Goal: Check status: Verify the current state of an ongoing process or item

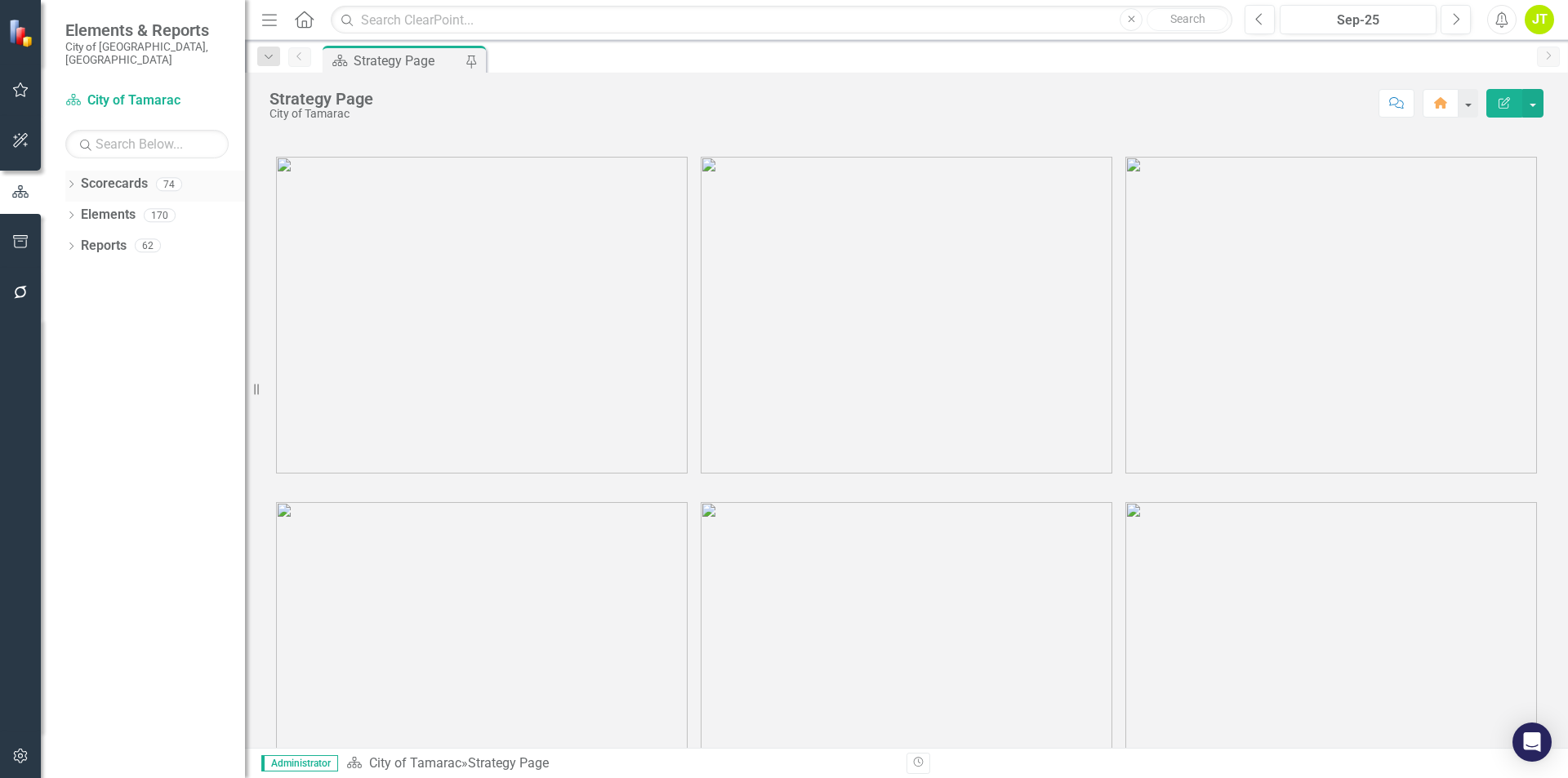
click at [70, 180] on div "Dropdown" at bounding box center [70, 187] width 11 height 14
click at [82, 210] on icon "Dropdown" at bounding box center [80, 214] width 12 height 10
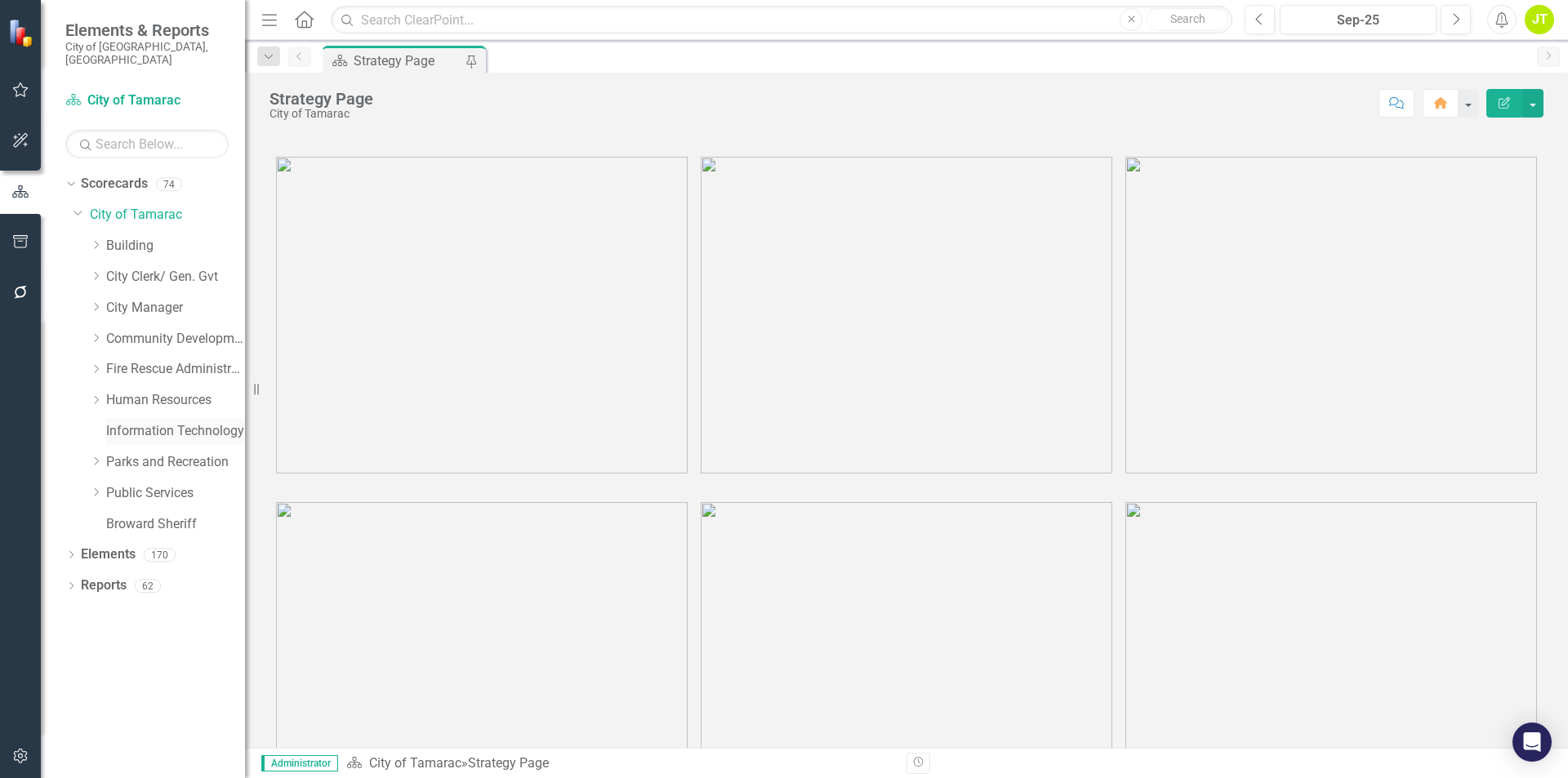
click at [137, 422] on link "Information Technology" at bounding box center [176, 431] width 139 height 18
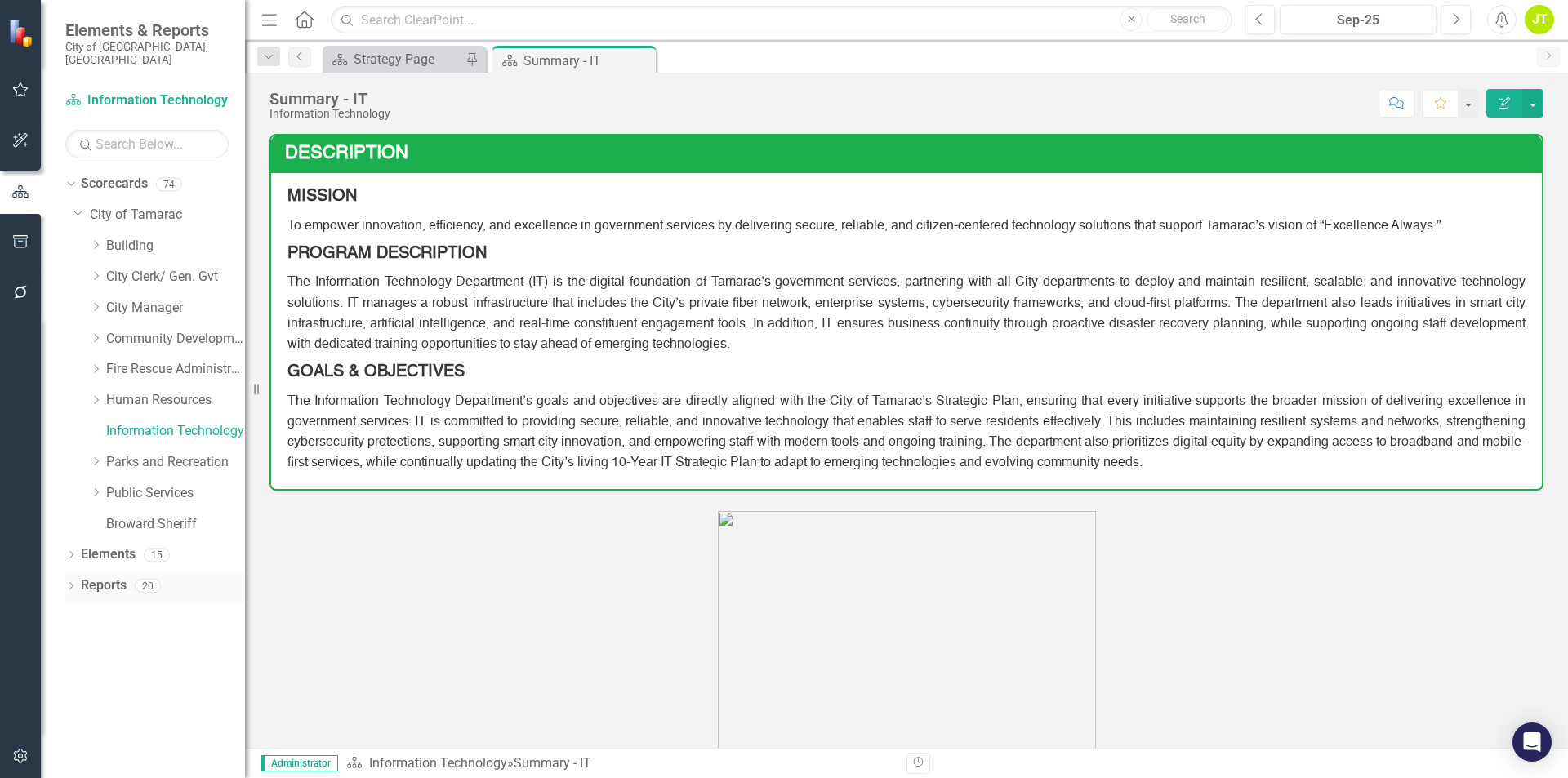
click at [69, 583] on icon "Dropdown" at bounding box center [70, 587] width 11 height 9
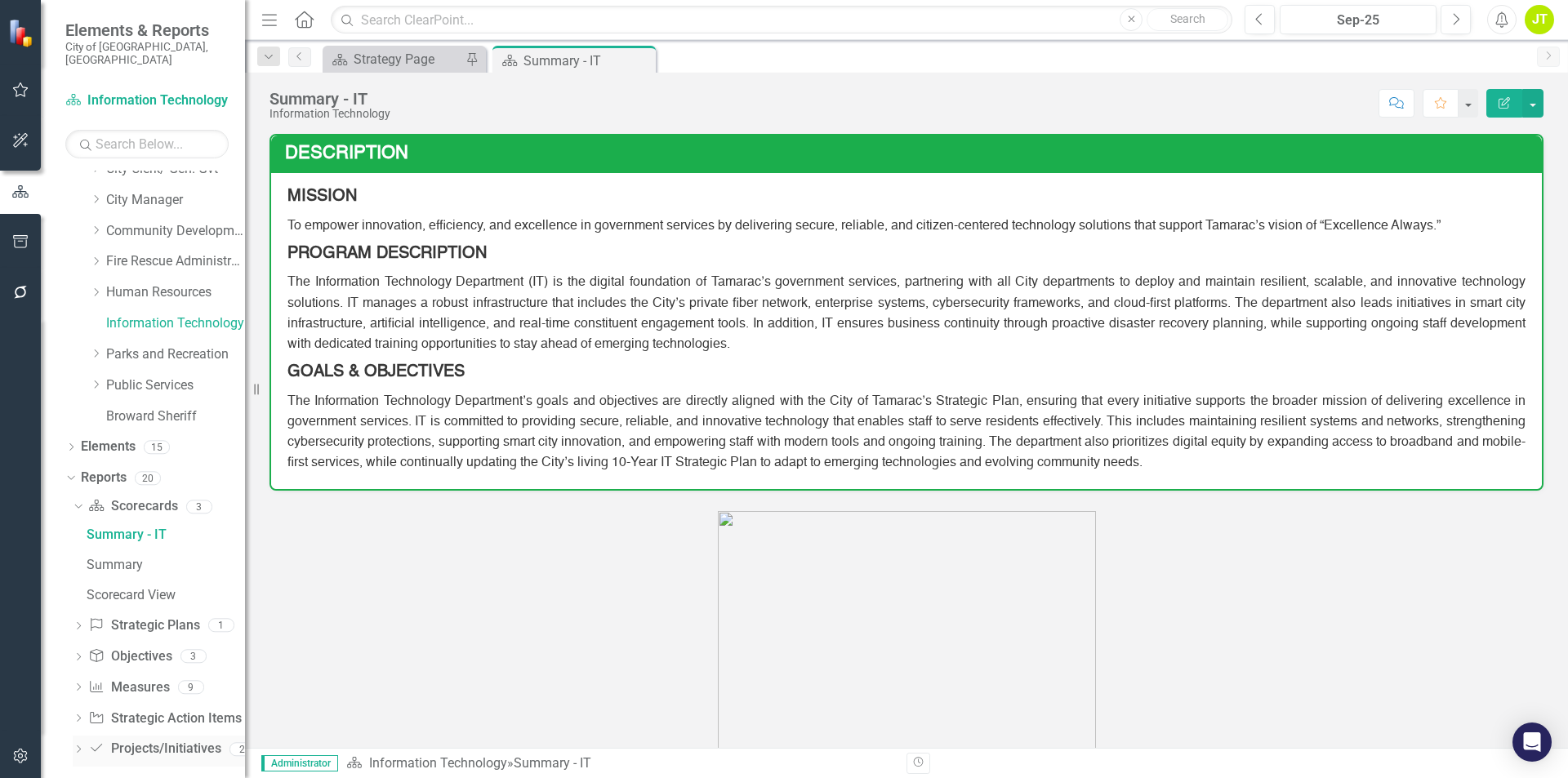
click at [79, 745] on div "Dropdown" at bounding box center [78, 752] width 11 height 14
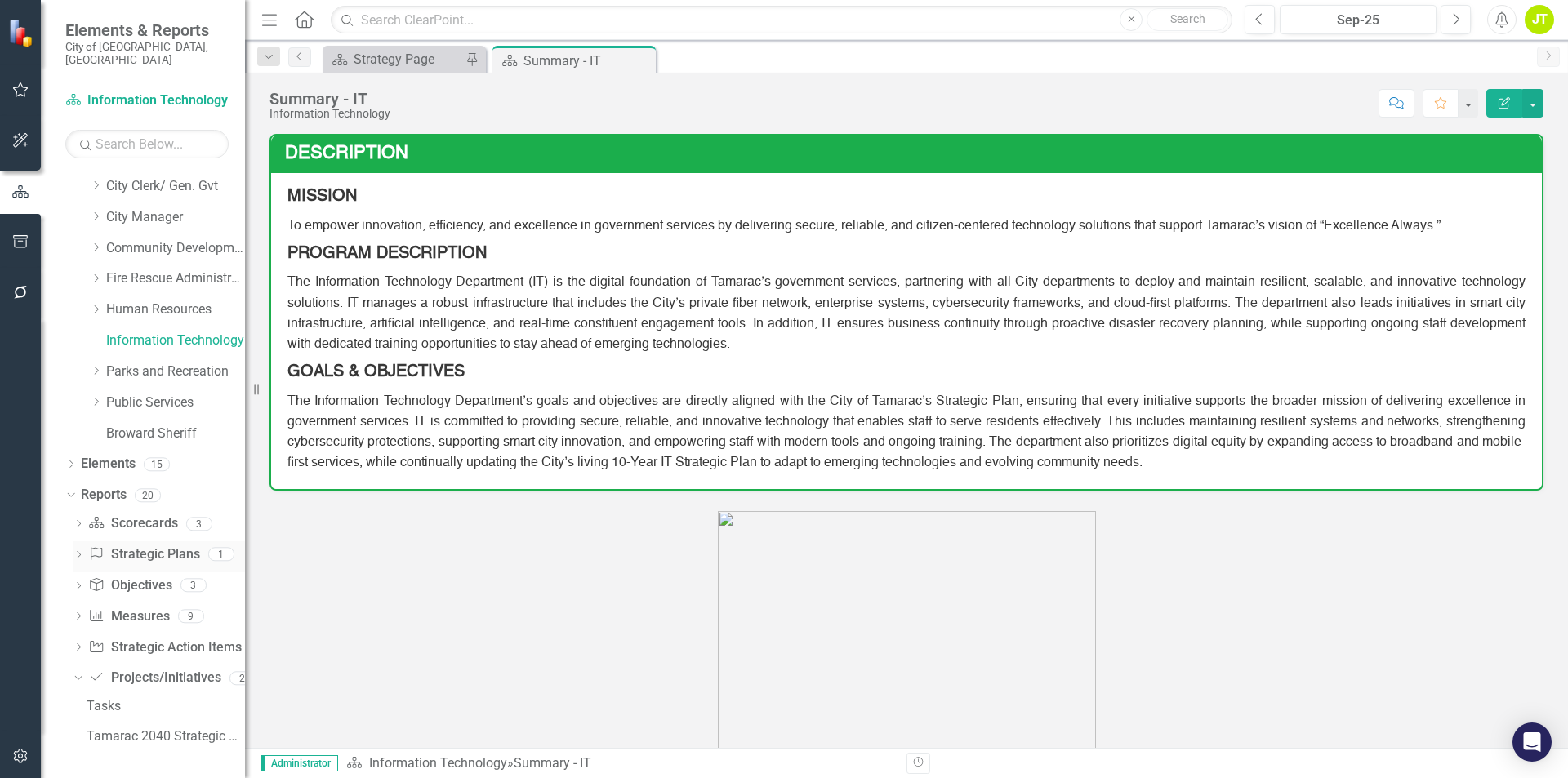
scroll to position [77, 0]
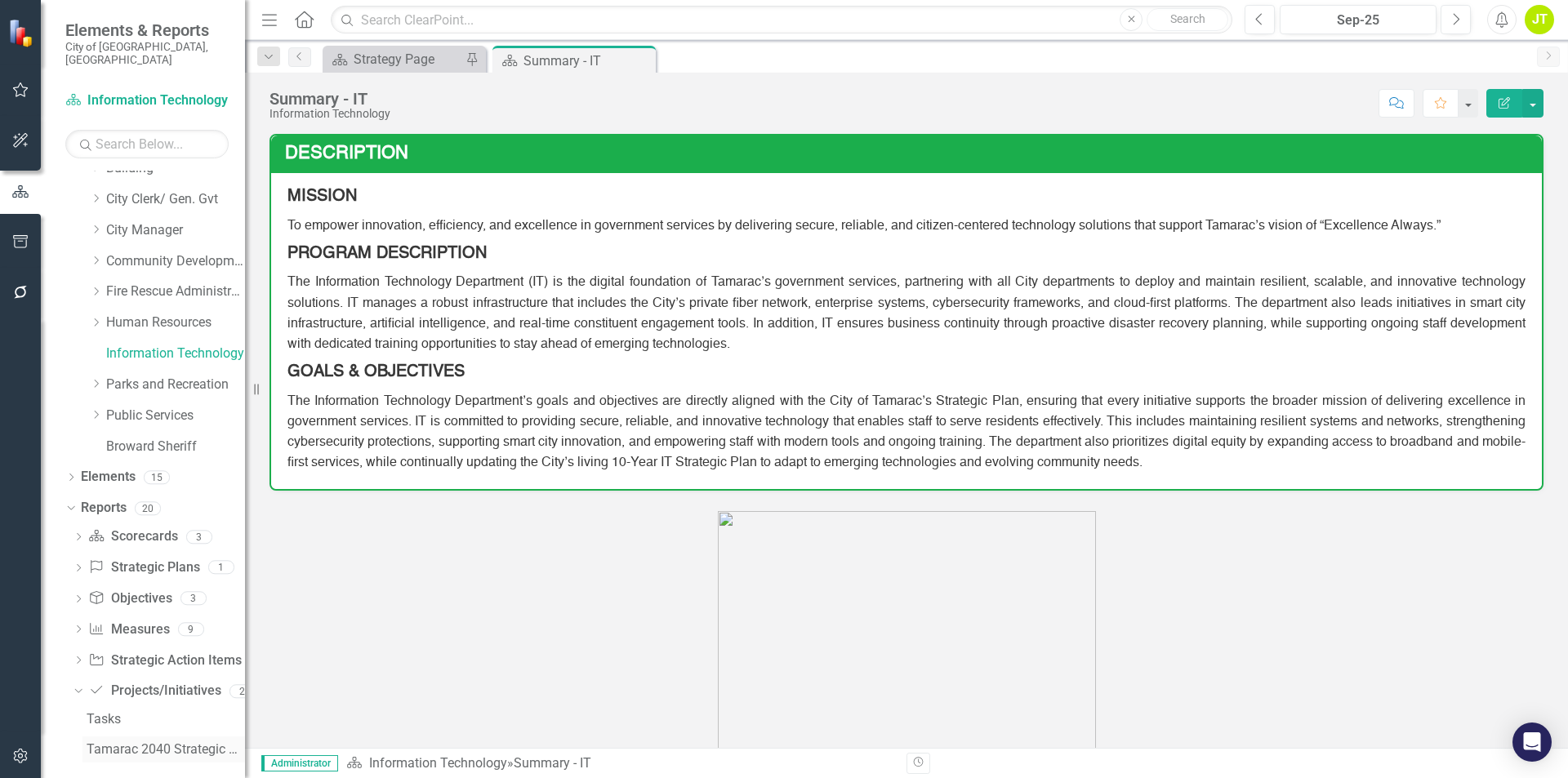
click at [155, 736] on link "Tamarac 2040 Strategic Plan - Departmental Action Plan" at bounding box center [163, 749] width 163 height 26
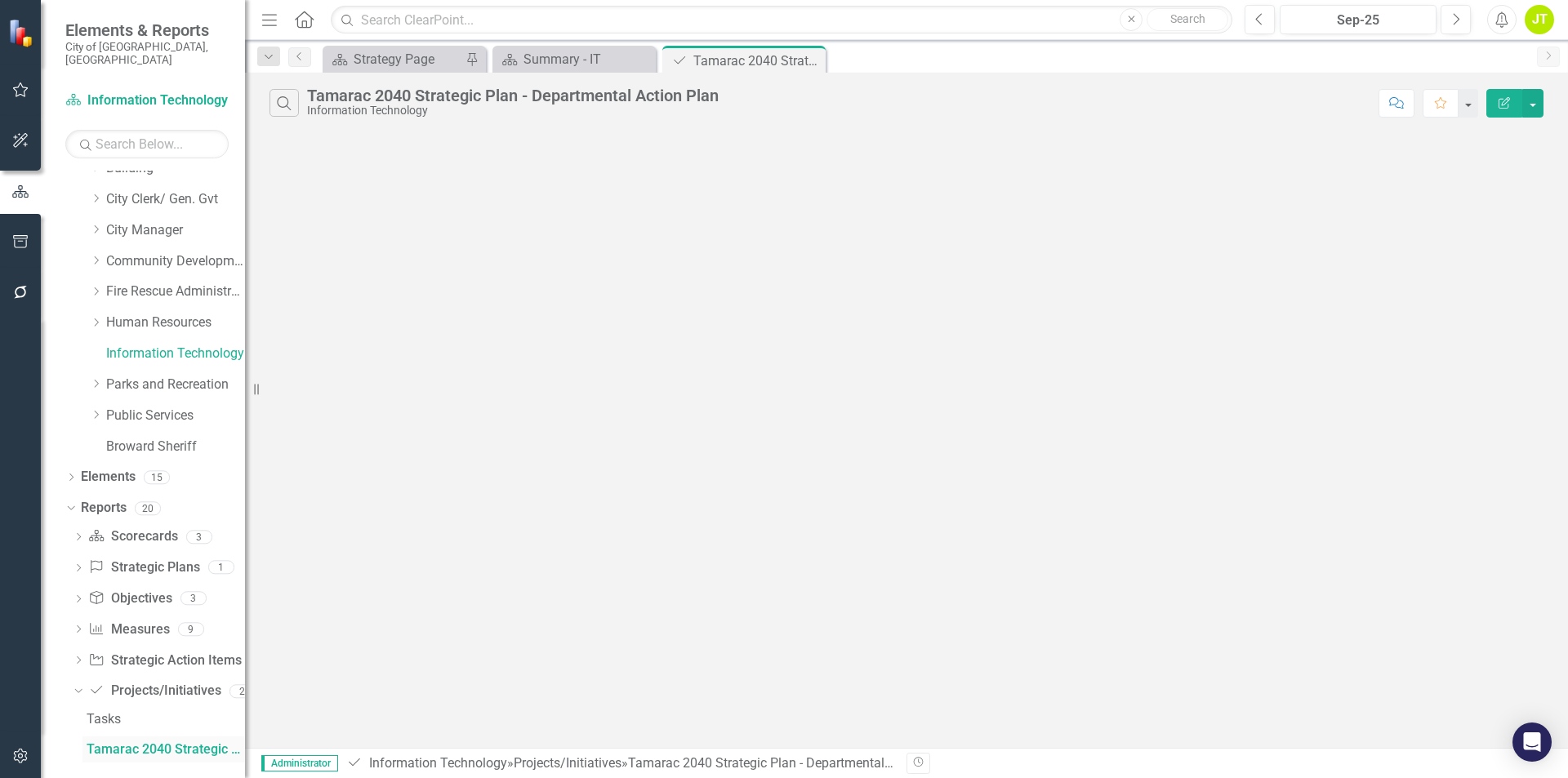
scroll to position [49, 0]
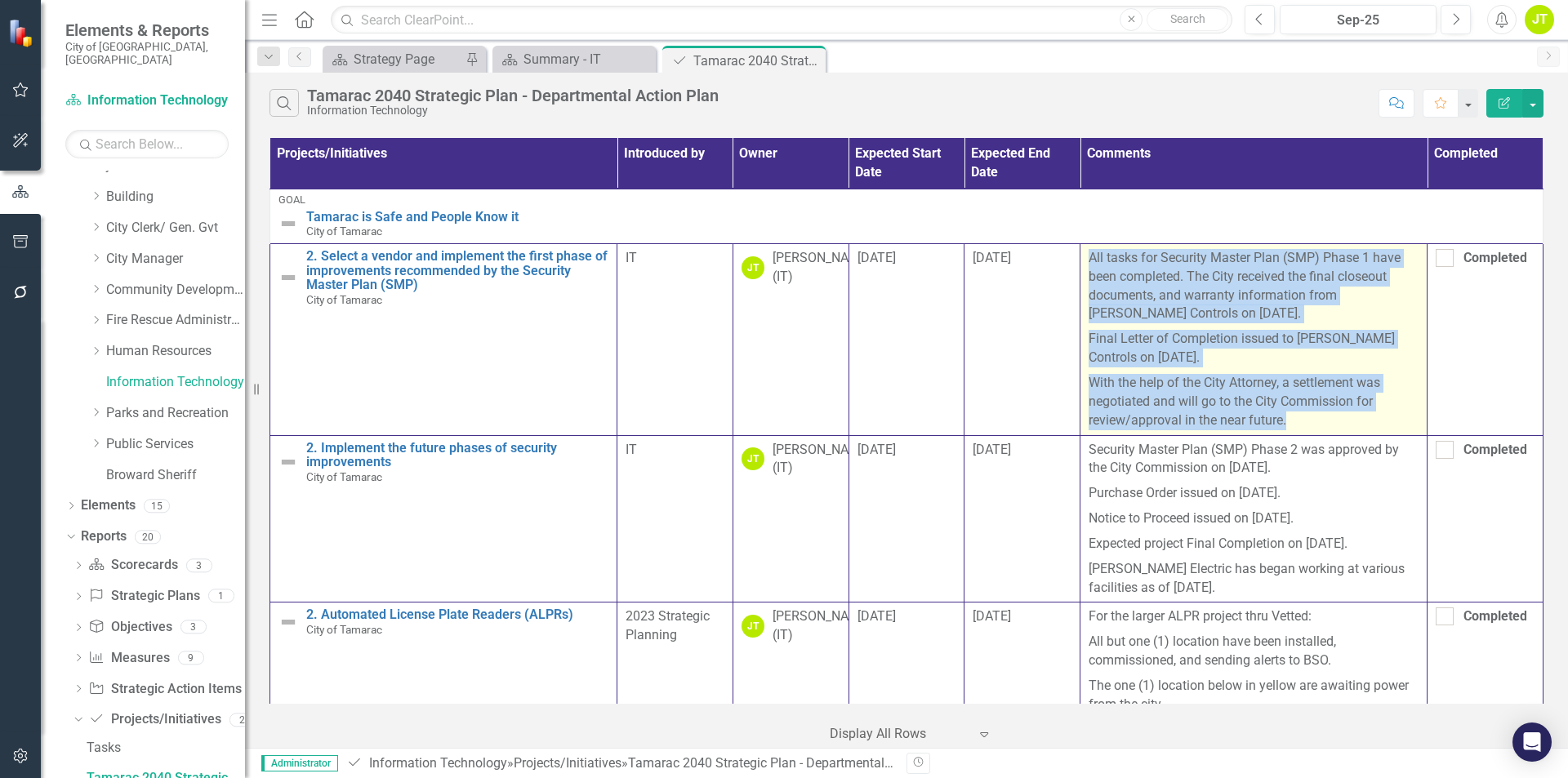
drag, startPoint x: 1087, startPoint y: 262, endPoint x: 1351, endPoint y: 413, distance: 304.1
click at [1351, 413] on span "All tasks for Security Master Plan (SMP) Phase 1 have been completed. The City …" at bounding box center [1254, 340] width 330 height 181
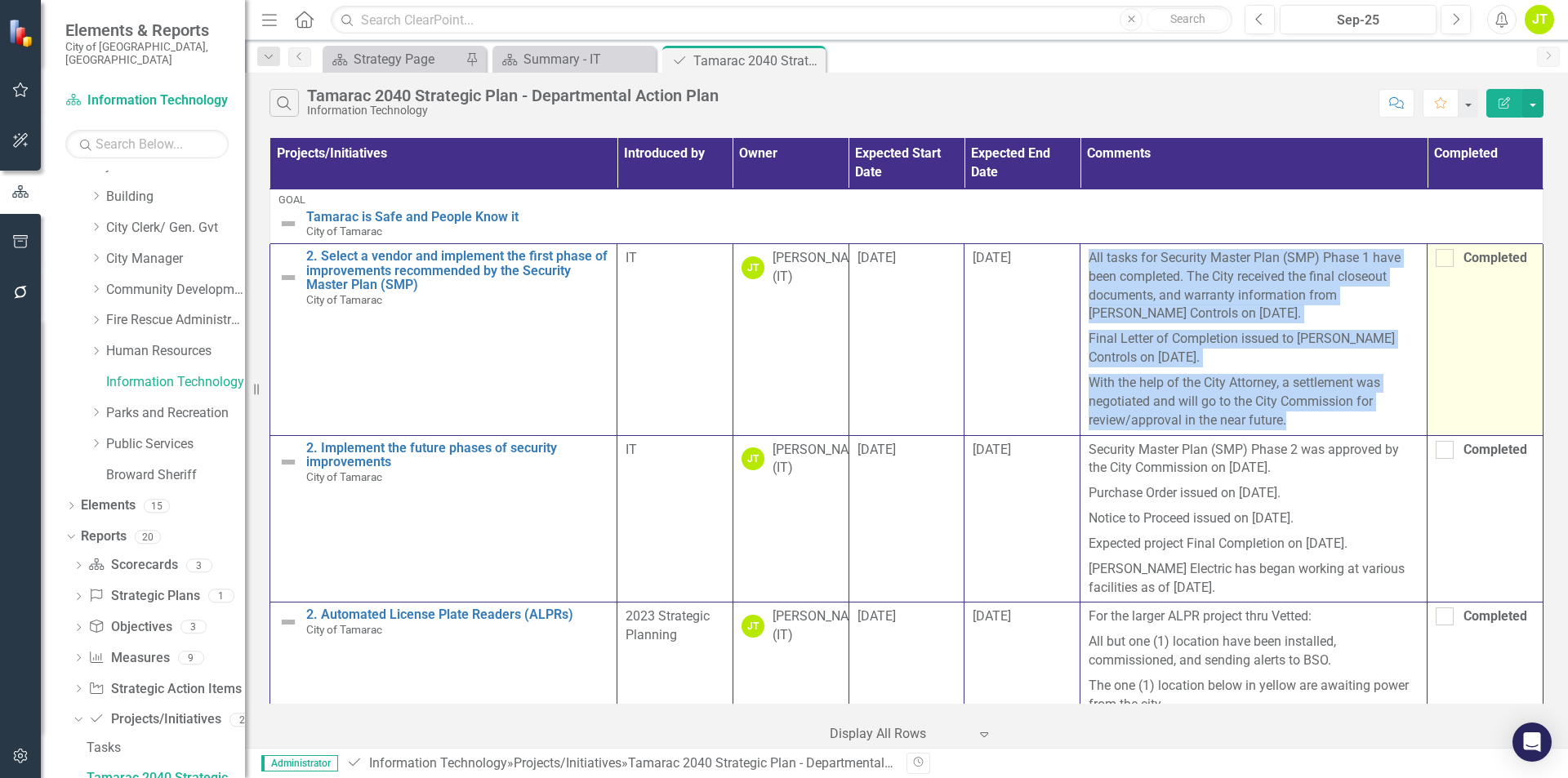
copy span "All tasks for Security Master Plan (SMP) Phase 1 have been completed. The City …"
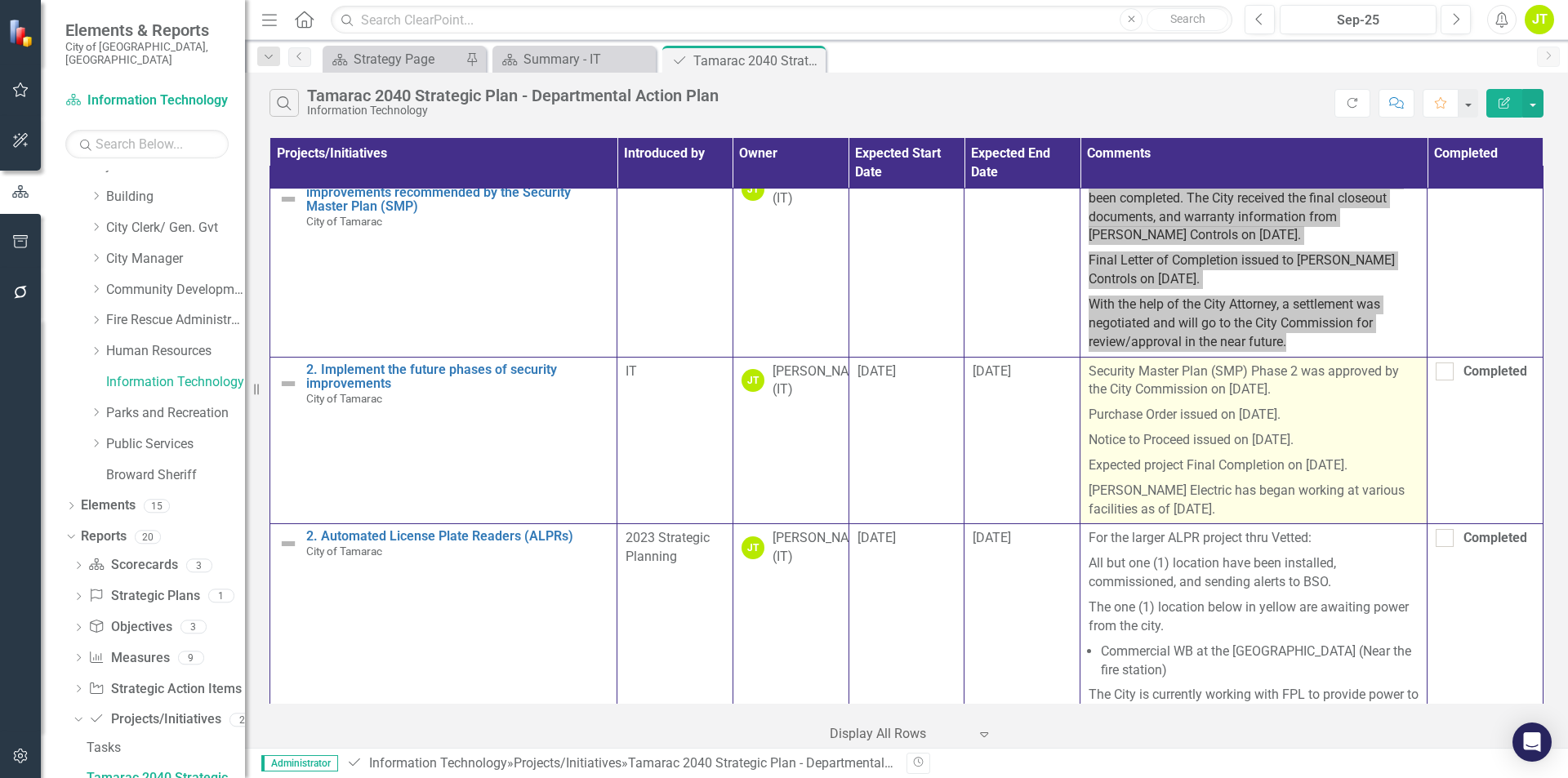
scroll to position [82, 0]
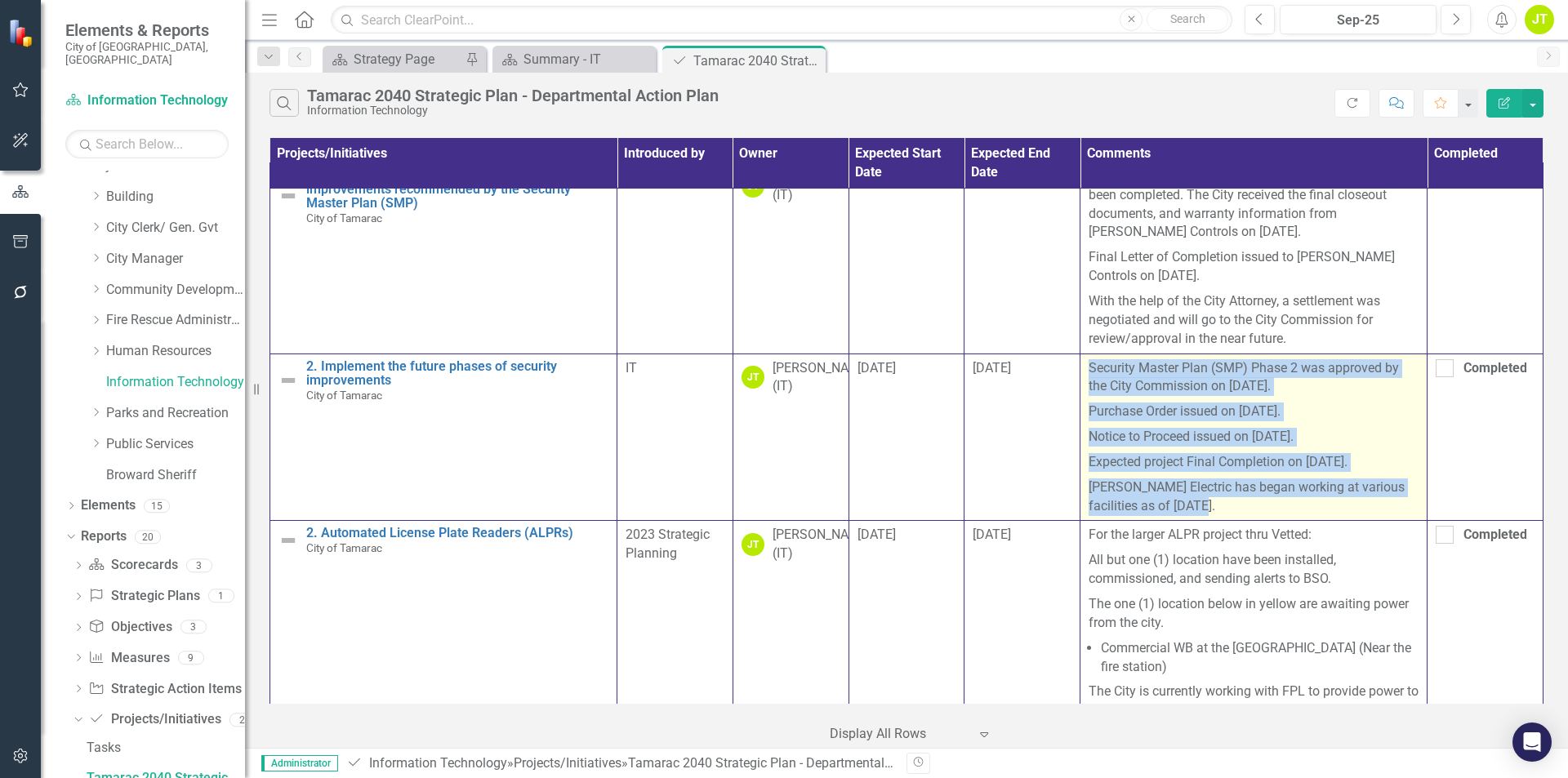
drag, startPoint x: 1087, startPoint y: 368, endPoint x: 1221, endPoint y: 503, distance: 190.2
click at [1221, 503] on span "Security Master Plan (SMP) Phase 2 was approved by the City Commission on [DATE…" at bounding box center [1254, 437] width 330 height 156
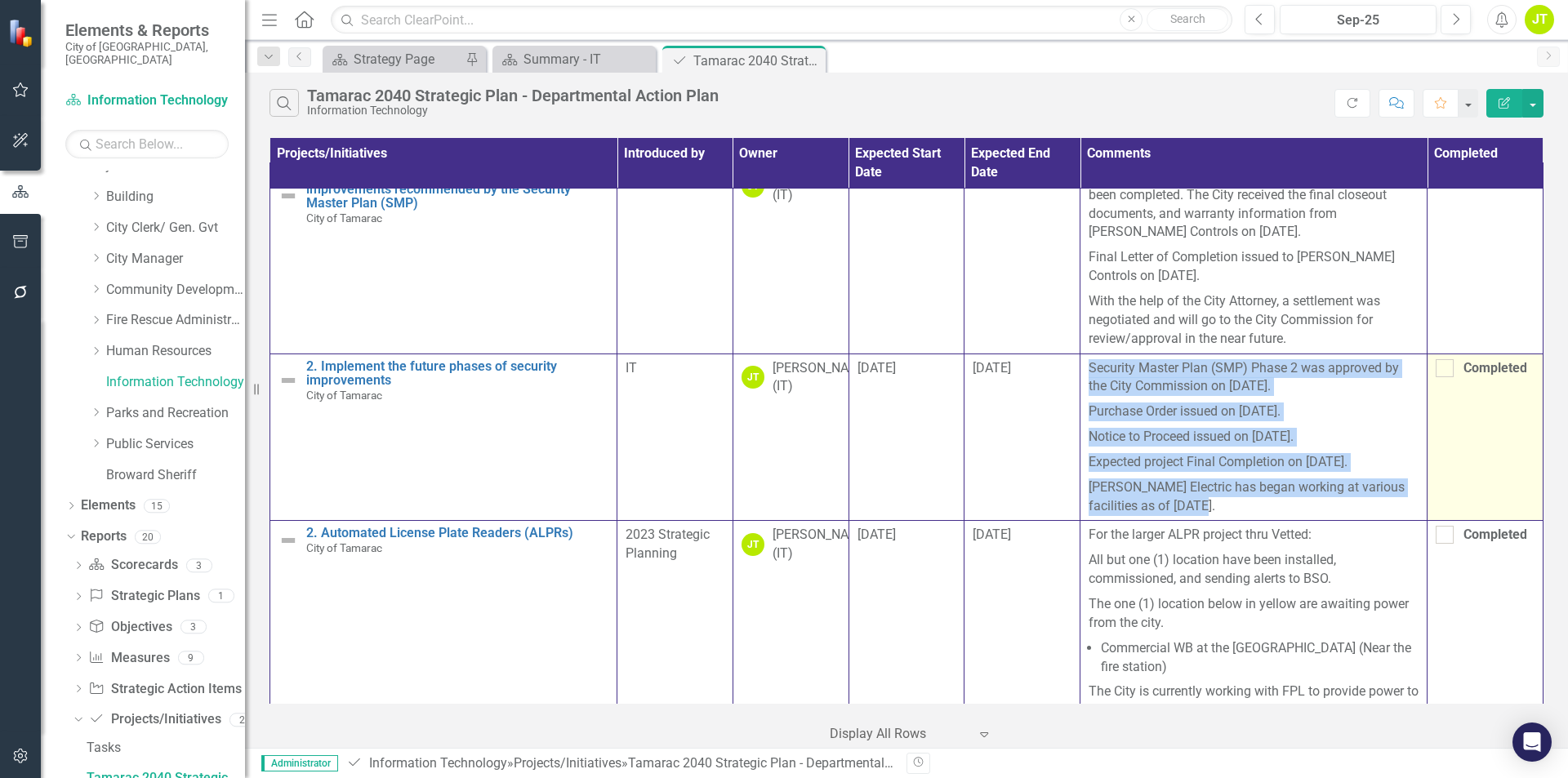
copy span "Security Master Plan (SMP) Phase 2 was approved by the City Commission on [DATE…"
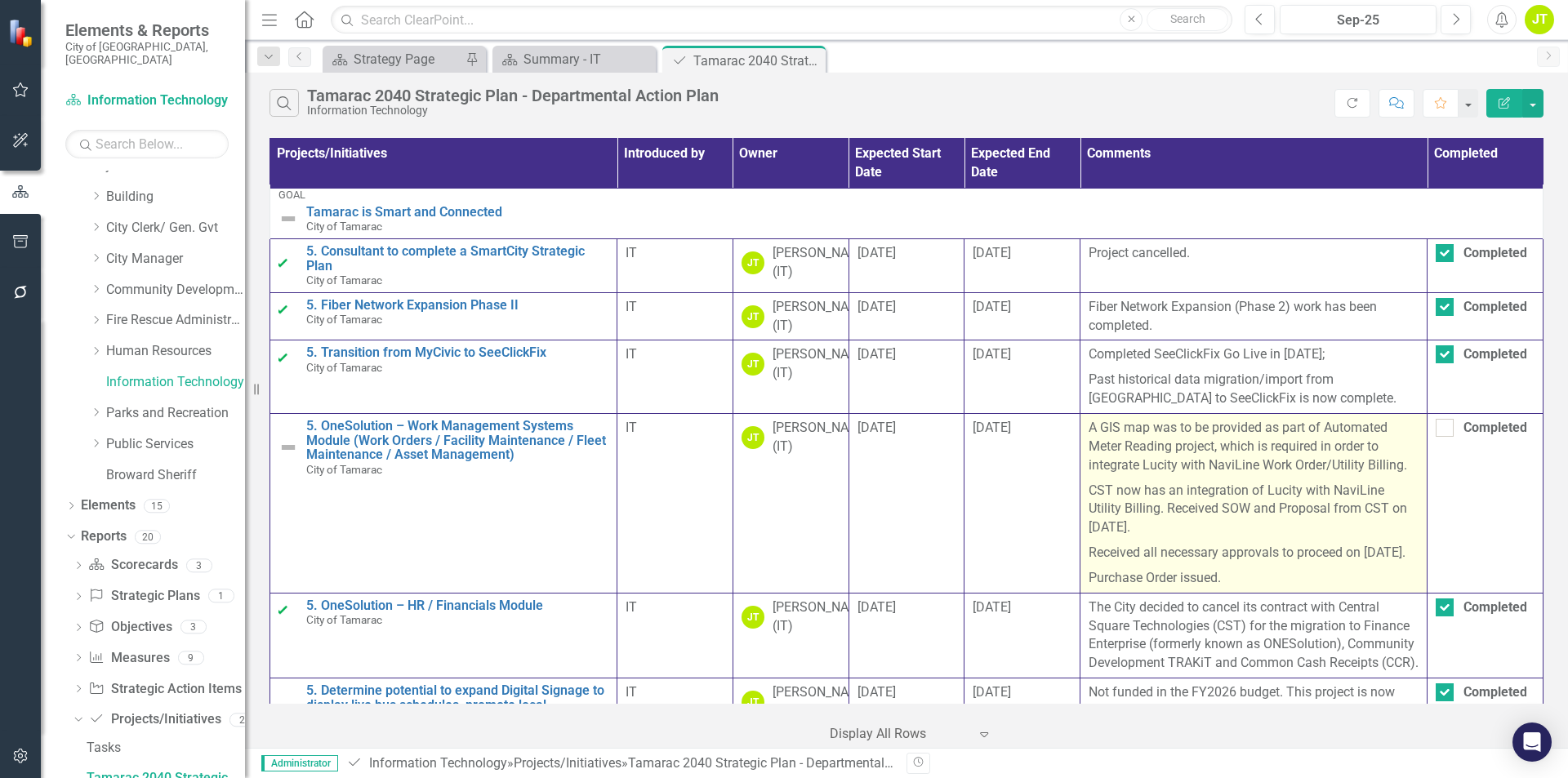
scroll to position [1000, 0]
